Goal: Book appointment/travel/reservation

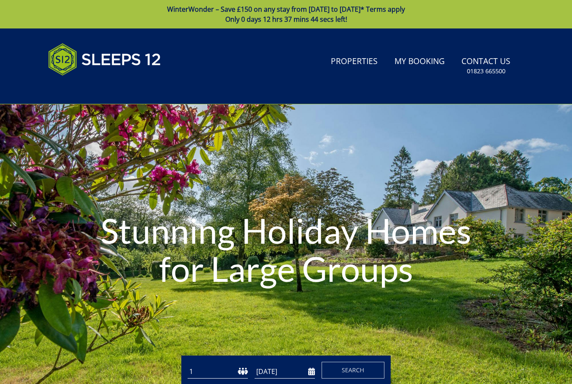
click at [225, 366] on select "1 2 3 4 5 6 7 8 9 10 11 12 13 14 15 16 17 18 19 20 21 22 23 24 25 26 27 28 29 3…" at bounding box center [218, 372] width 60 height 14
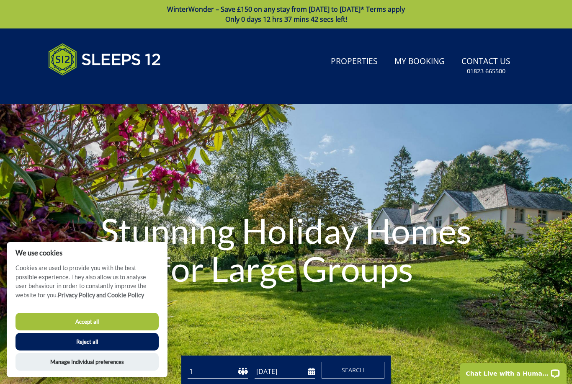
click at [243, 370] on select "1 2 3 4 5 6 7 8 9 10 11 12 13 14 15 16 17 18 19 20 21 22 23 24 25 26 27 28 29 3…" at bounding box center [218, 372] width 60 height 14
select select "24"
click at [281, 377] on input "[DATE]" at bounding box center [285, 372] width 60 height 14
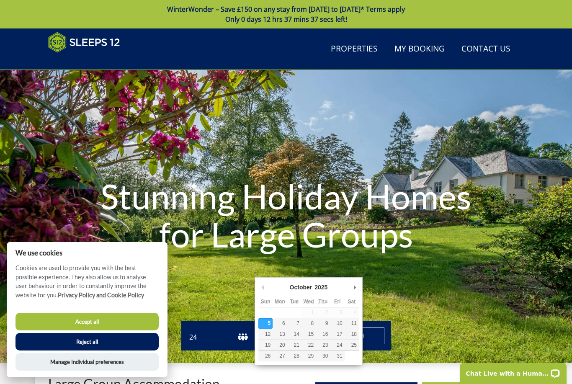
scroll to position [165, 0]
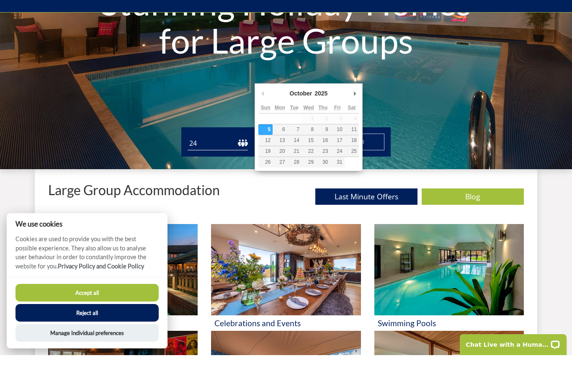
type input "[DATE]"
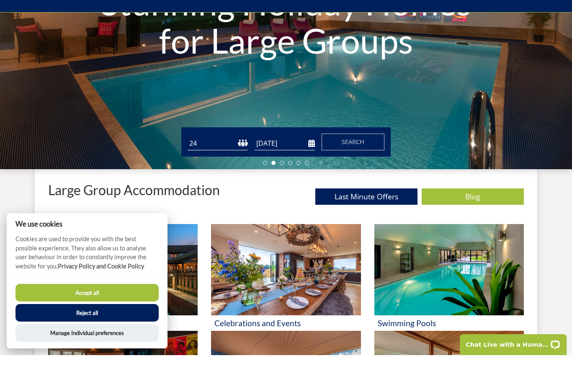
scroll to position [194, 0]
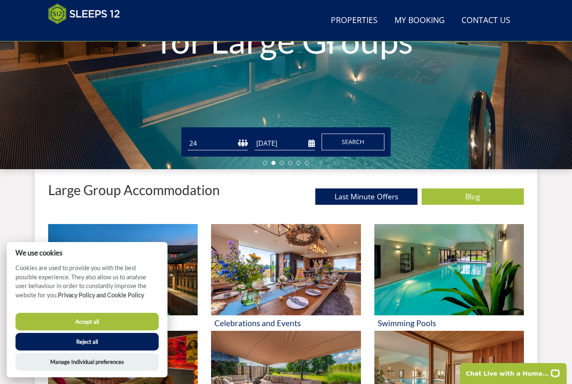
click at [360, 143] on span "Search" at bounding box center [353, 142] width 23 height 8
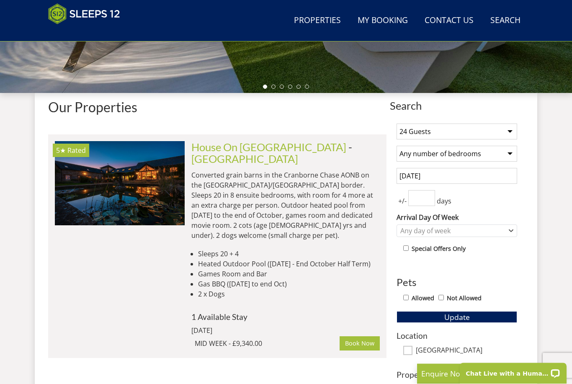
scroll to position [321, 0]
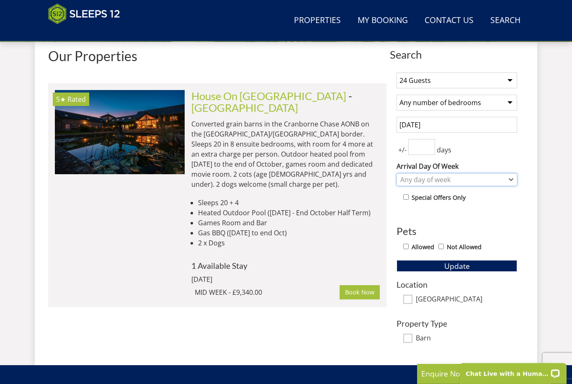
click at [442, 181] on div "Any day of week" at bounding box center [452, 179] width 108 height 9
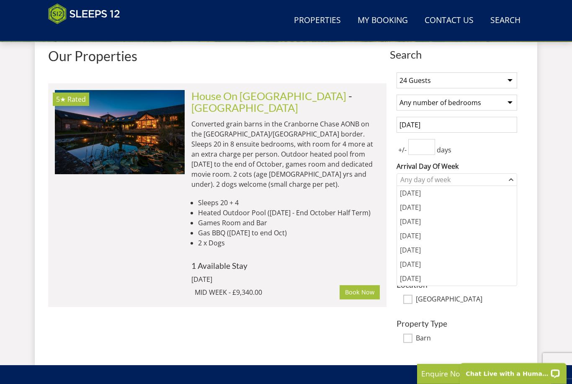
click at [430, 147] on input "number" at bounding box center [421, 147] width 27 height 16
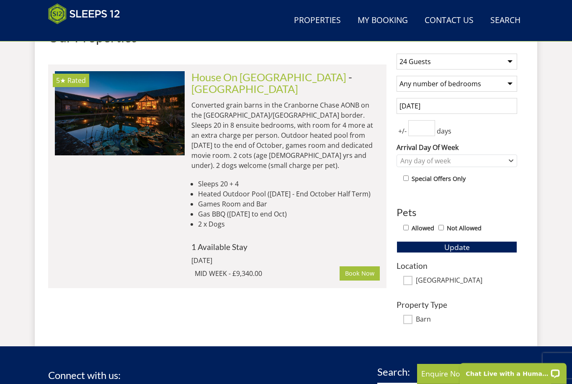
scroll to position [340, 0]
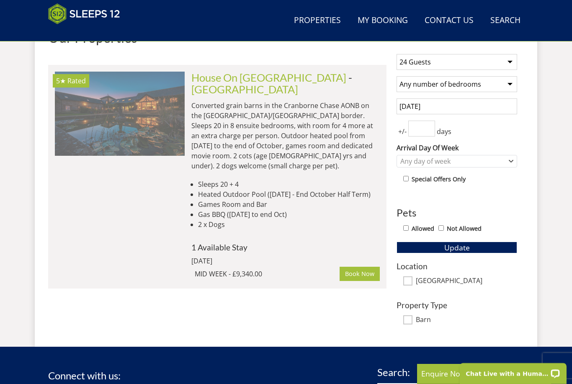
click at [167, 148] on img at bounding box center [120, 114] width 130 height 84
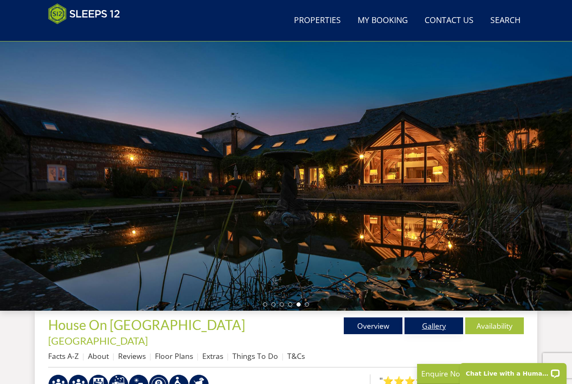
click at [435, 323] on link "Gallery" at bounding box center [434, 325] width 59 height 17
